Goal: Task Accomplishment & Management: Manage account settings

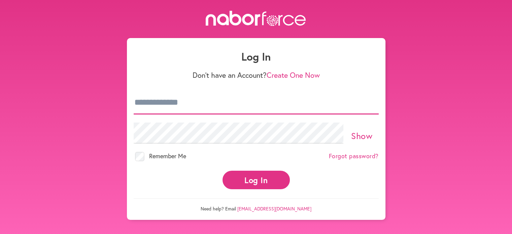
type input "**********"
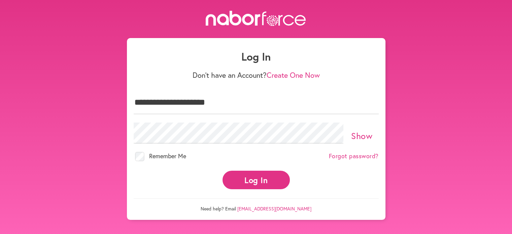
click at [266, 178] on button "Log In" at bounding box center [256, 180] width 67 height 19
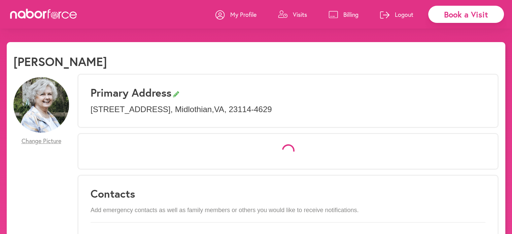
select select "*"
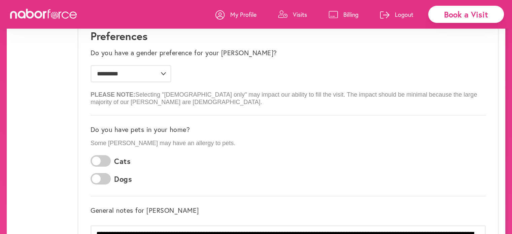
scroll to position [101, 0]
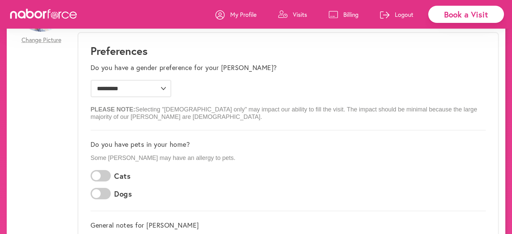
click at [298, 17] on p "Visits" at bounding box center [300, 14] width 14 height 8
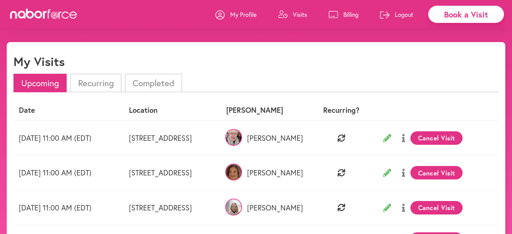
click at [109, 79] on li "Recurring" at bounding box center [95, 83] width 51 height 19
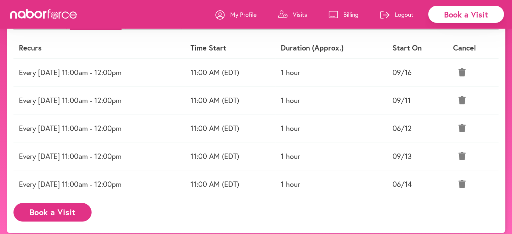
scroll to position [67, 0]
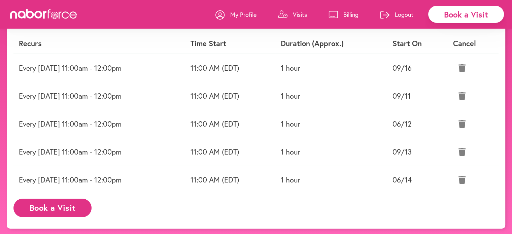
click at [464, 122] on icon at bounding box center [462, 124] width 7 height 8
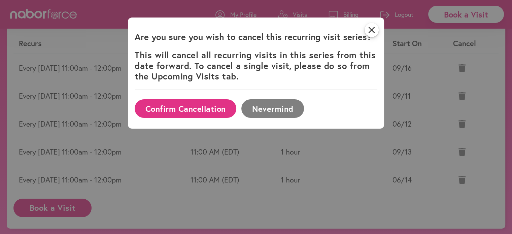
click at [214, 108] on button "Confirm Cancellation" at bounding box center [186, 108] width 102 height 19
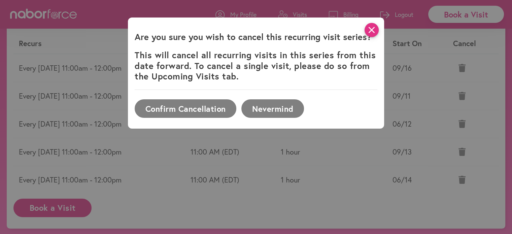
scroll to position [42, 0]
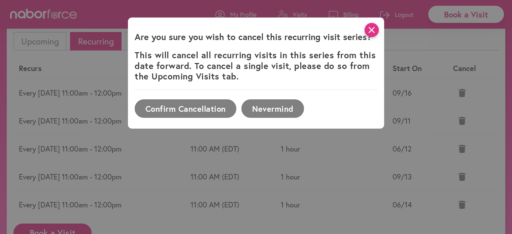
click at [379, 32] on icon "close" at bounding box center [372, 30] width 14 height 14
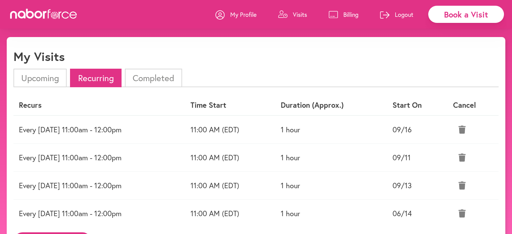
scroll to position [0, 0]
